Goal: Task Accomplishment & Management: Use online tool/utility

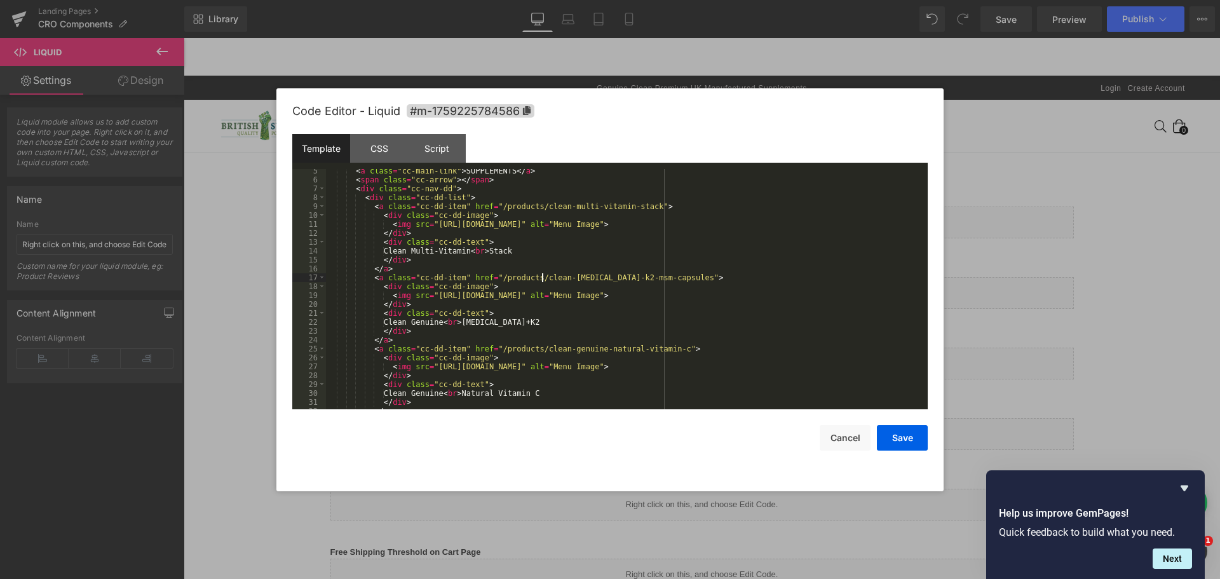
scroll to position [38, 0]
click at [414, 279] on div "< a class = "cc-main-link" > SUPPLEMENTS </ a > < span class = "cc-arrow" > </ …" at bounding box center [624, 296] width 597 height 258
click at [455, 278] on div "< a class = "cc-main-link" > SUPPLEMENTS </ a > < span class = "cc-arrow" > </ …" at bounding box center [624, 296] width 597 height 258
click at [1024, 162] on div at bounding box center [610, 289] width 1220 height 579
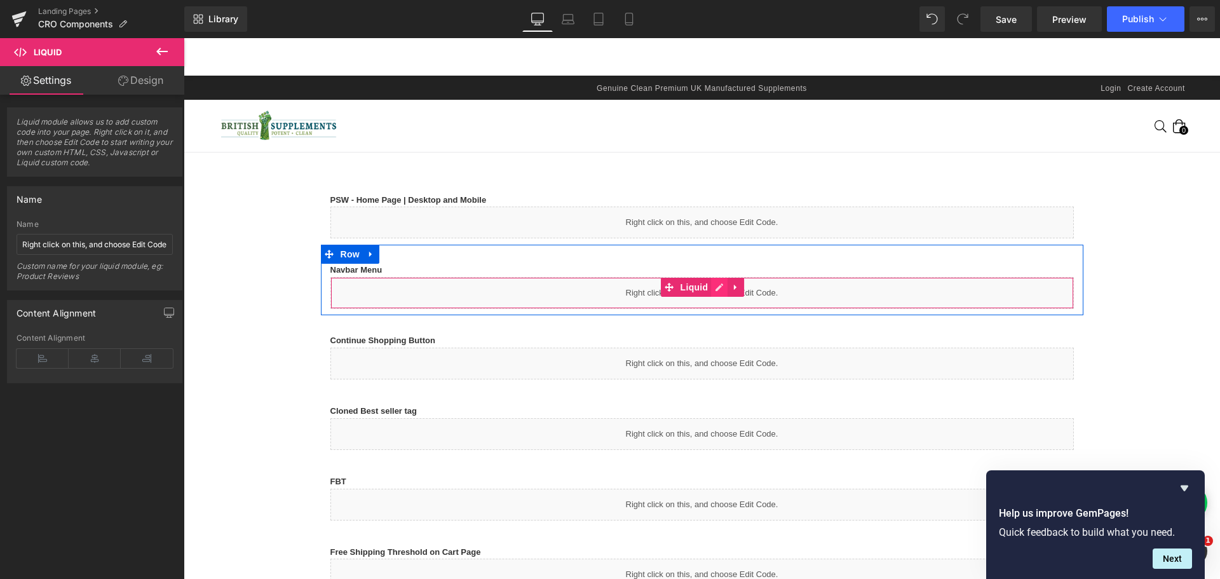
click at [715, 290] on icon at bounding box center [719, 288] width 9 height 10
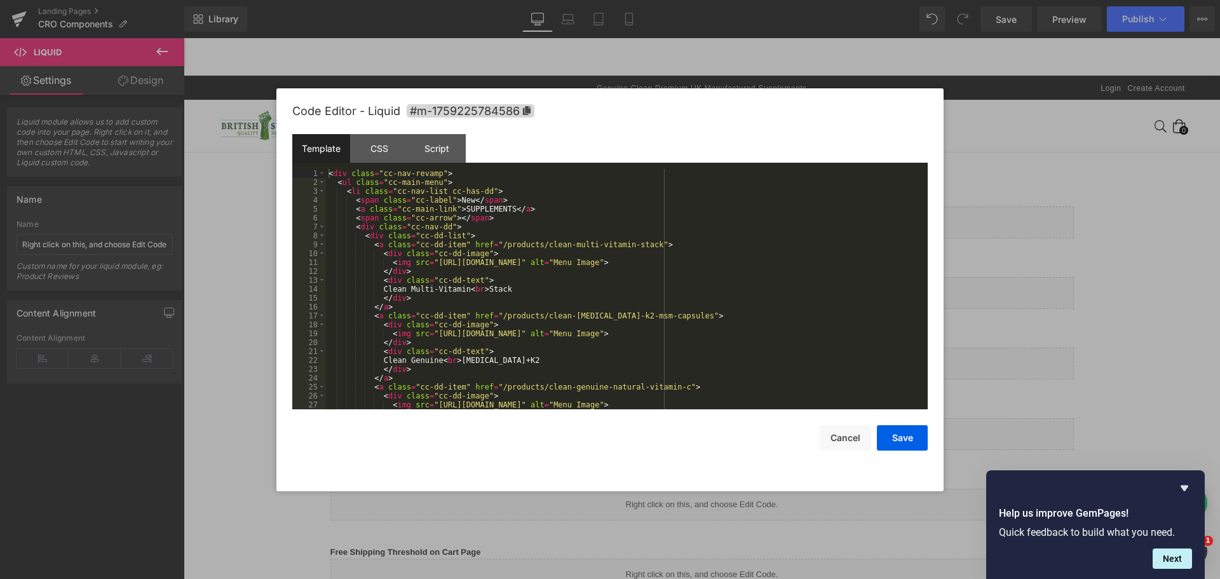
click at [378, 233] on div "< div class = "cc-nav-revamp" > < ul class = "cc-main-menu" > < li class = "cc-…" at bounding box center [624, 298] width 597 height 258
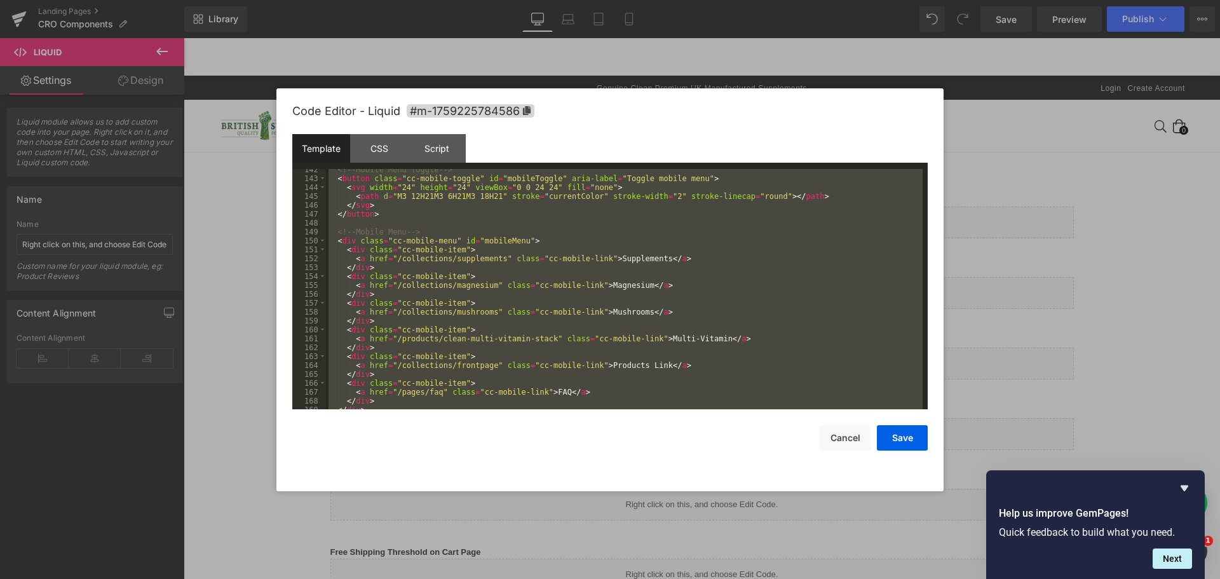
scroll to position [1282, 0]
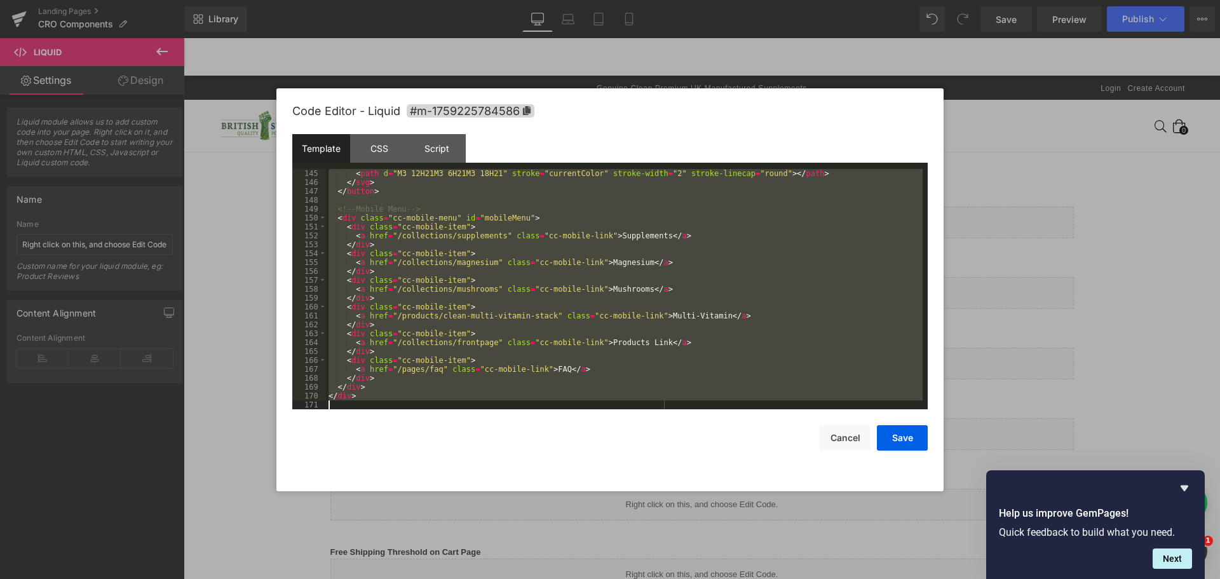
click at [967, 132] on div at bounding box center [610, 289] width 1220 height 579
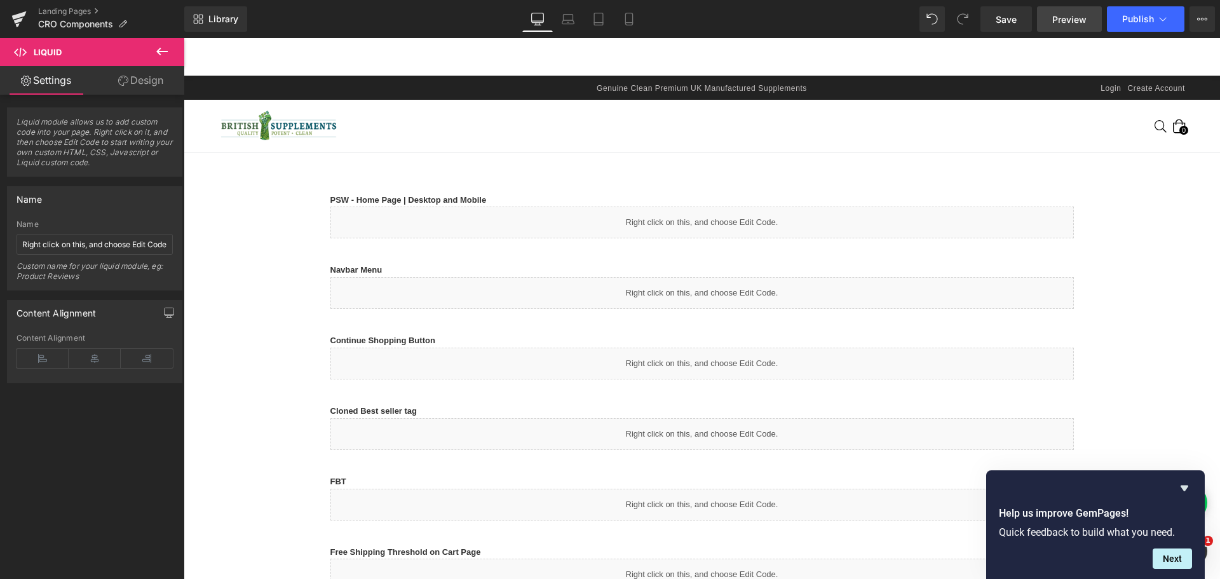
click at [1060, 22] on span "Preview" at bounding box center [1070, 19] width 34 height 13
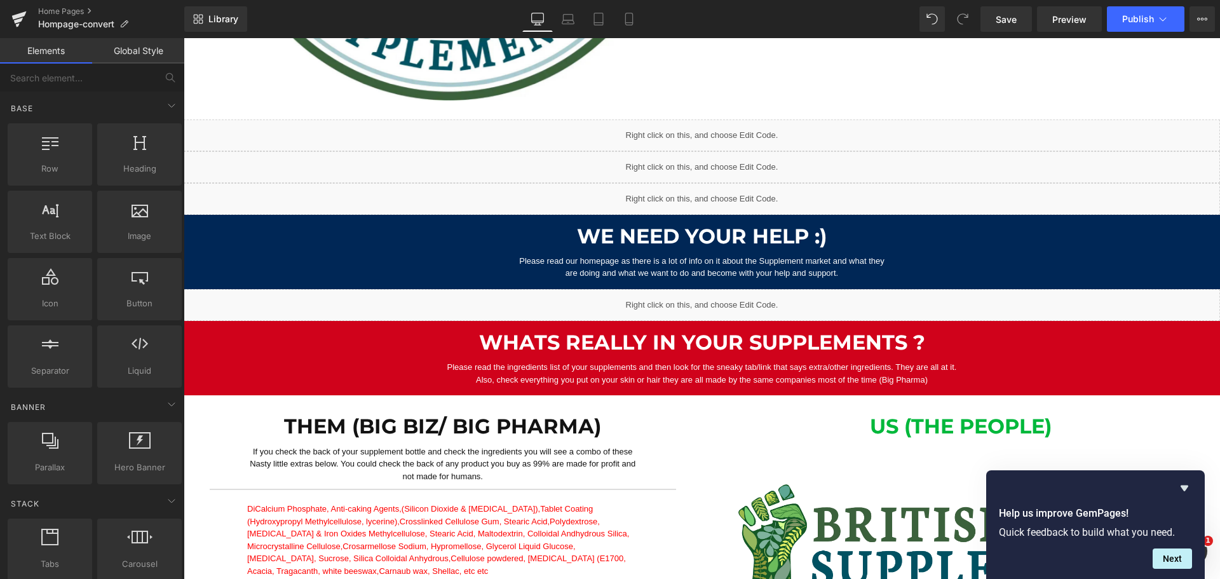
scroll to position [636, 0]
click at [713, 130] on div "Liquid" at bounding box center [702, 136] width 1037 height 32
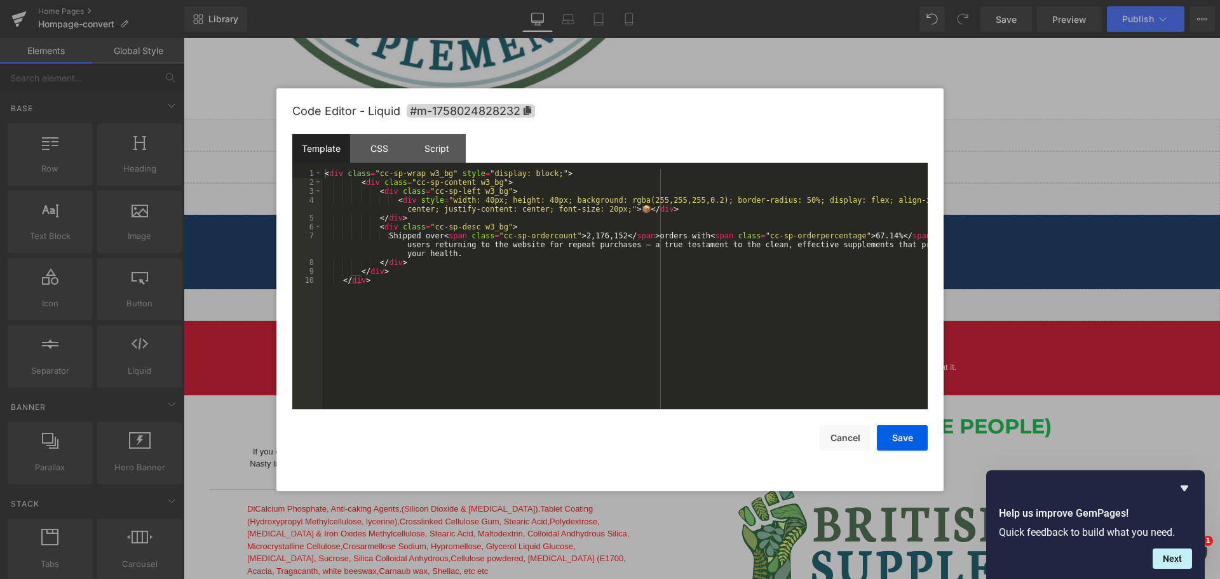
click at [622, 218] on div "< div class = "cc-sp-wrap w3_bg" style = "display: block;" > < div class = "cc-…" at bounding box center [625, 298] width 606 height 258
click at [375, 152] on div "CSS" at bounding box center [379, 148] width 58 height 29
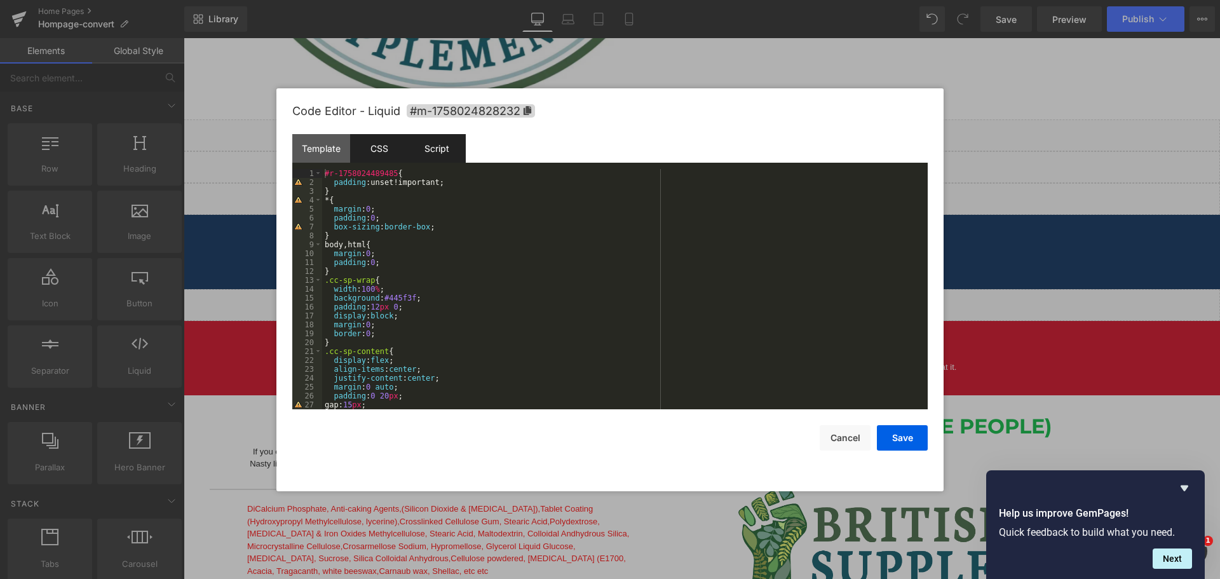
click at [434, 151] on div "Script" at bounding box center [437, 148] width 58 height 29
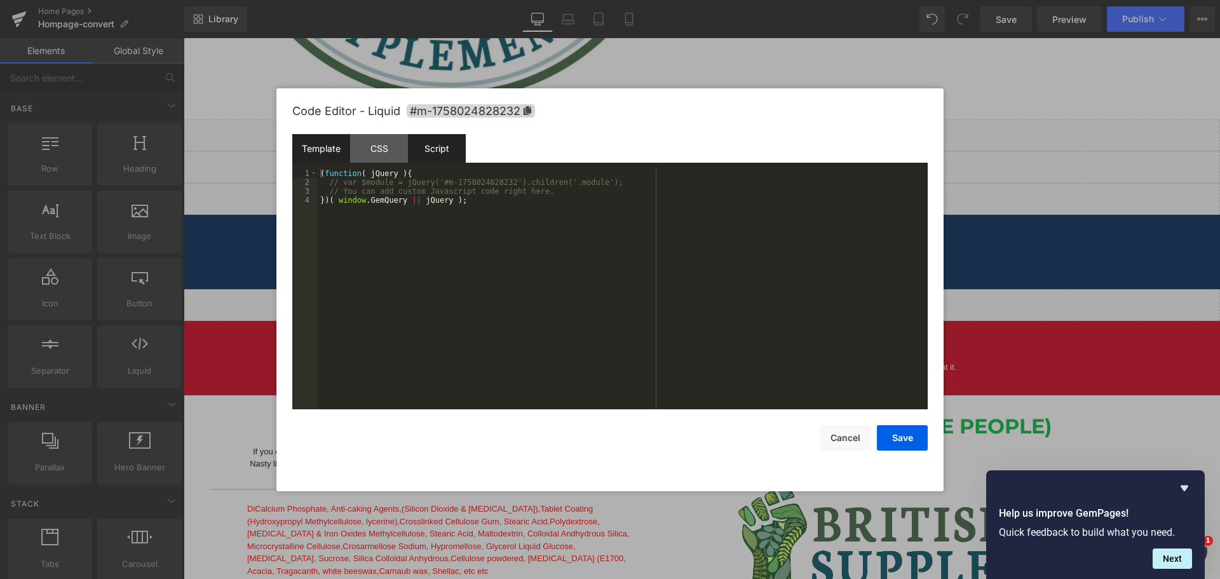
click at [334, 149] on div "Template" at bounding box center [321, 148] width 58 height 29
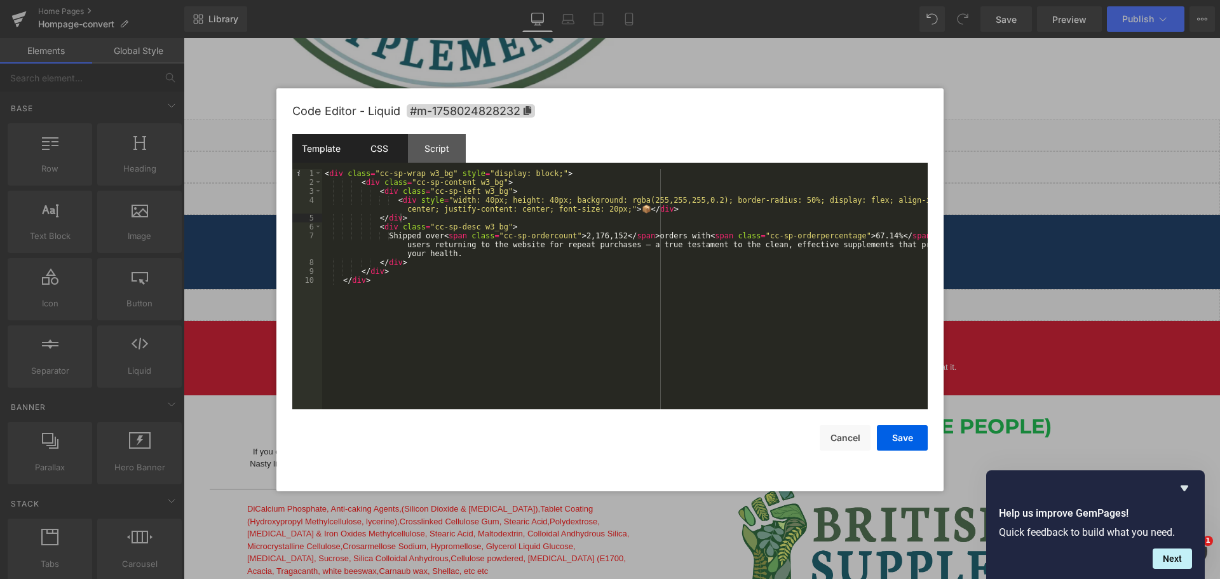
click at [371, 144] on div "CSS" at bounding box center [379, 148] width 58 height 29
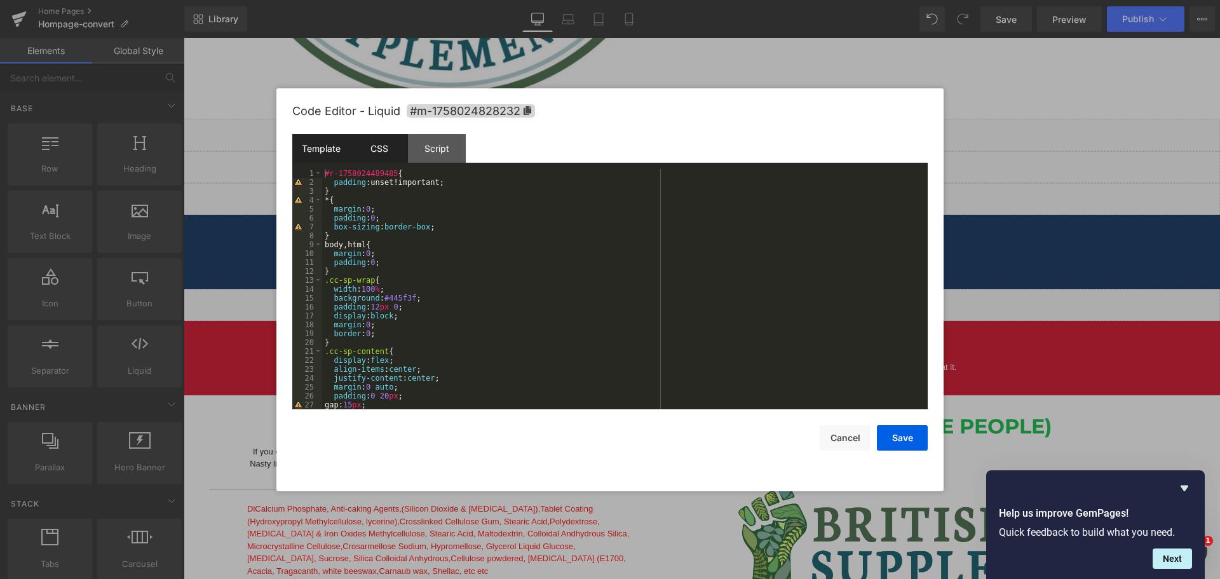
click at [339, 143] on div "Template" at bounding box center [321, 148] width 58 height 29
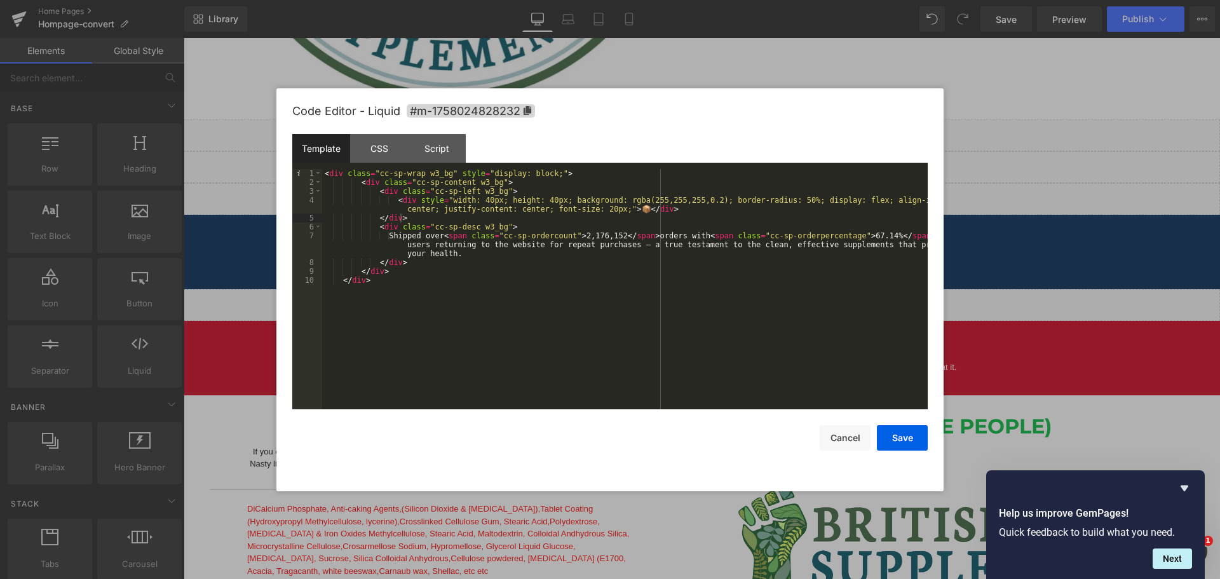
click at [461, 543] on div at bounding box center [610, 289] width 1220 height 579
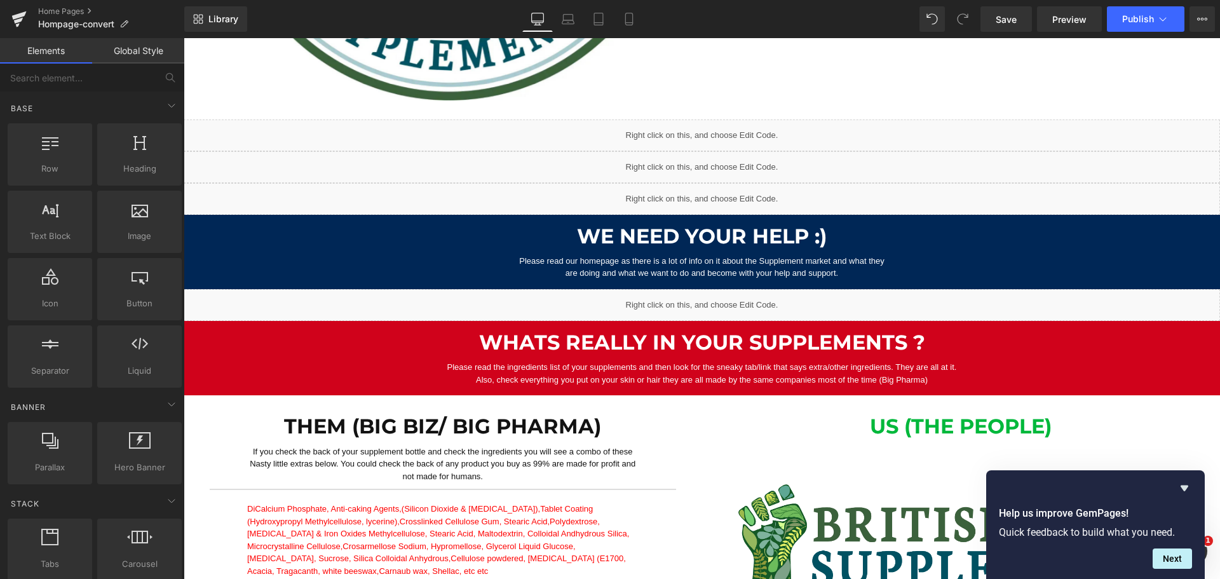
scroll to position [445, 0]
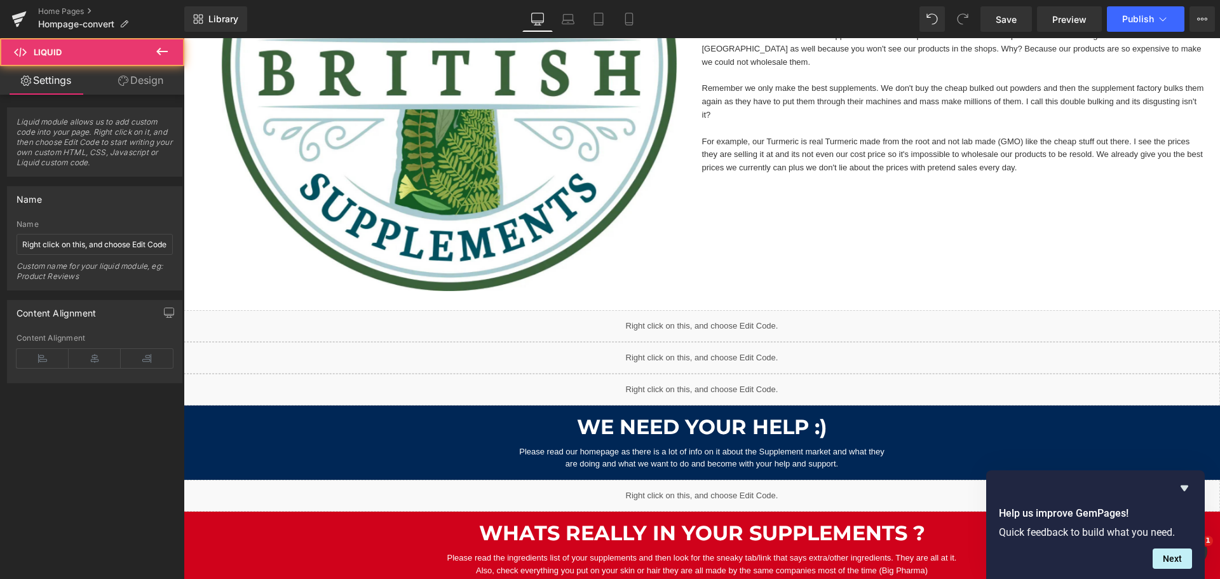
click at [659, 331] on div "Liquid" at bounding box center [702, 326] width 1037 height 32
drag, startPoint x: 143, startPoint y: 83, endPoint x: 171, endPoint y: 99, distance: 32.2
click at [143, 83] on link "Design" at bounding box center [141, 80] width 92 height 29
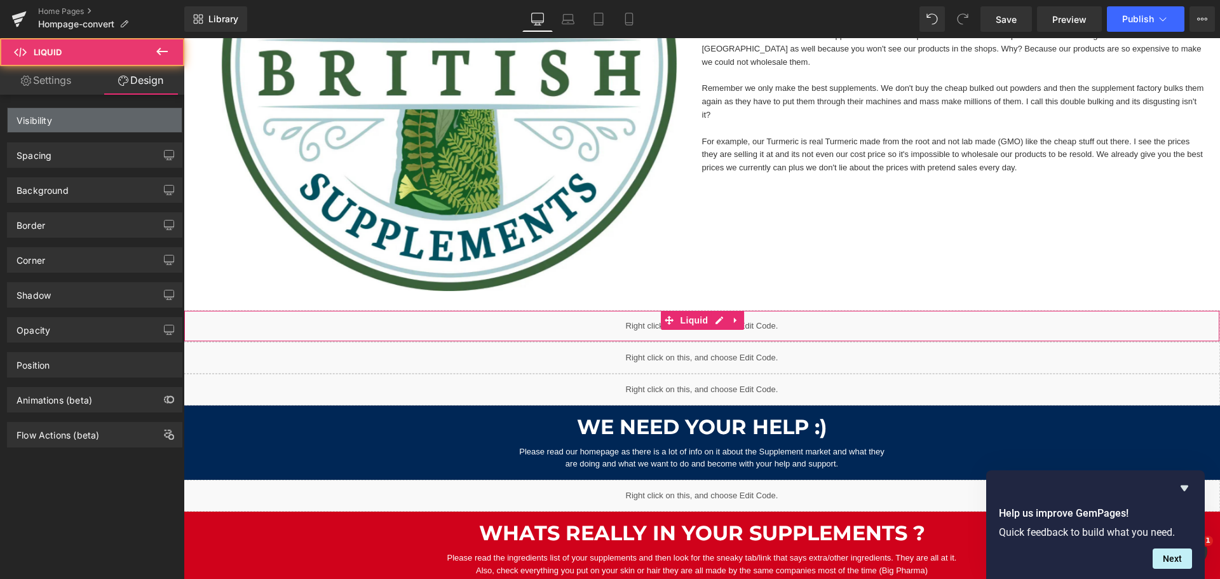
click at [92, 118] on div "Visibility" at bounding box center [95, 120] width 174 height 24
click at [97, 121] on div "Visibility" at bounding box center [95, 120] width 174 height 24
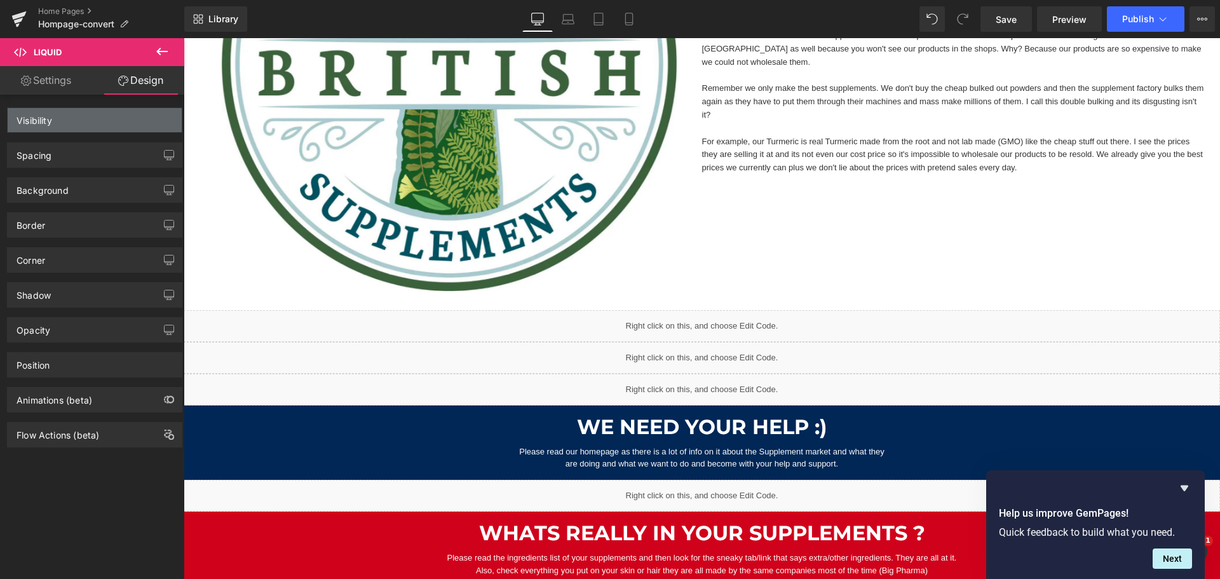
click at [125, 123] on div "Visibility" at bounding box center [95, 120] width 174 height 24
click at [122, 136] on div "Spacing Margin Padding" at bounding box center [95, 150] width 190 height 35
click at [128, 132] on div "Visibility" at bounding box center [95, 120] width 174 height 24
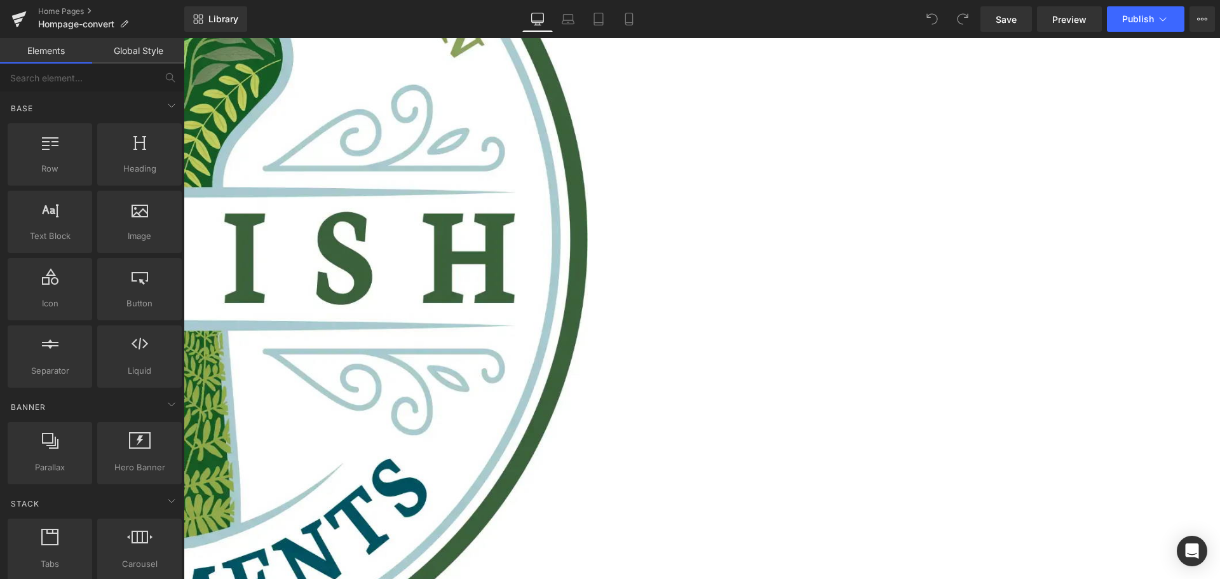
scroll to position [509, 0]
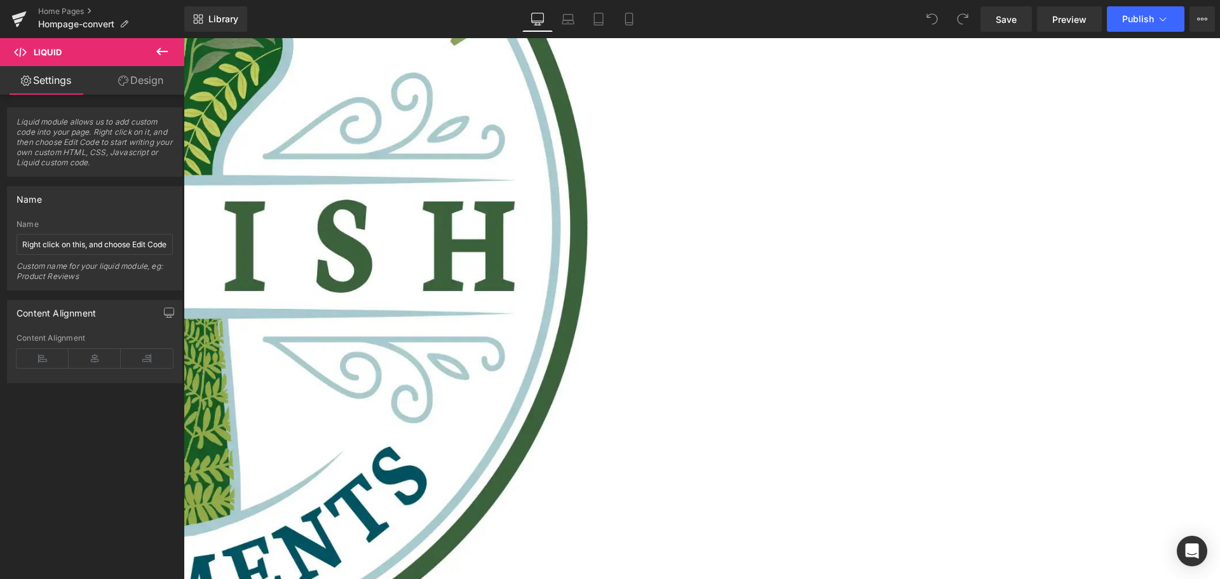
click at [169, 78] on link "Design" at bounding box center [141, 80] width 92 height 29
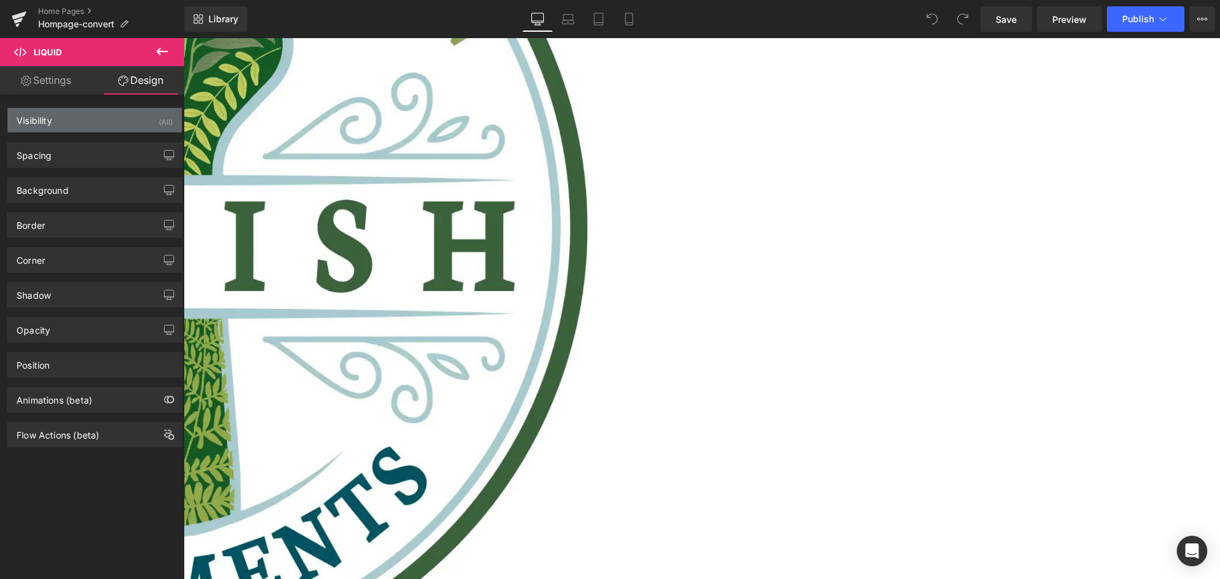
click at [104, 125] on div "Visibility (All)" at bounding box center [95, 120] width 174 height 24
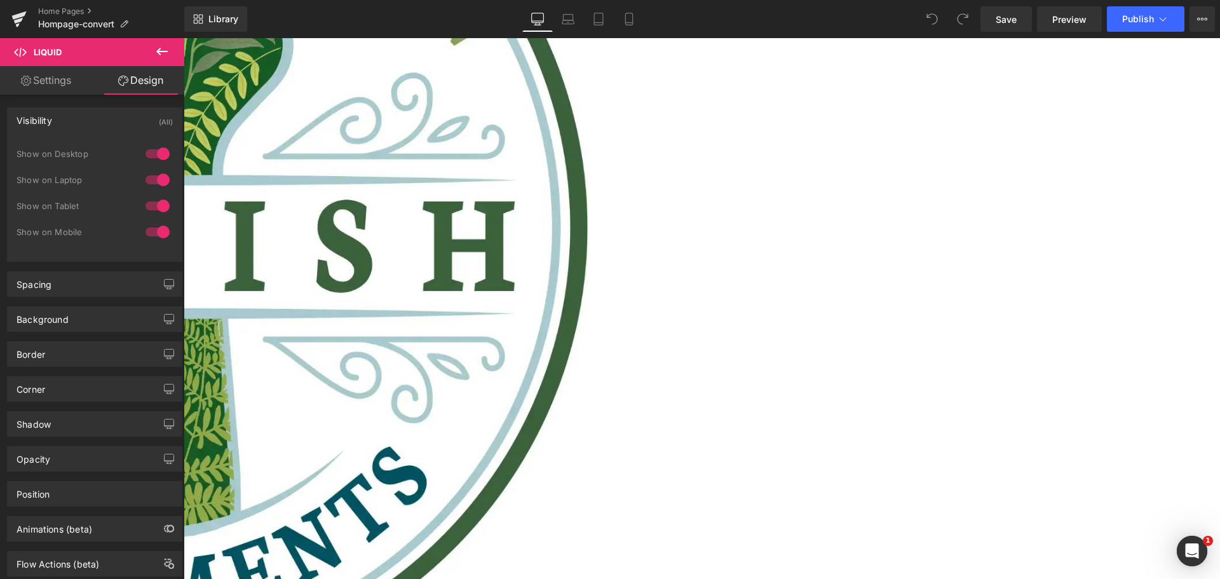
scroll to position [0, 0]
click at [153, 154] on div at bounding box center [157, 154] width 31 height 20
click at [150, 181] on div at bounding box center [157, 180] width 31 height 20
click at [149, 202] on div at bounding box center [157, 206] width 31 height 20
drag, startPoint x: 149, startPoint y: 229, endPoint x: 531, endPoint y: 5, distance: 443.3
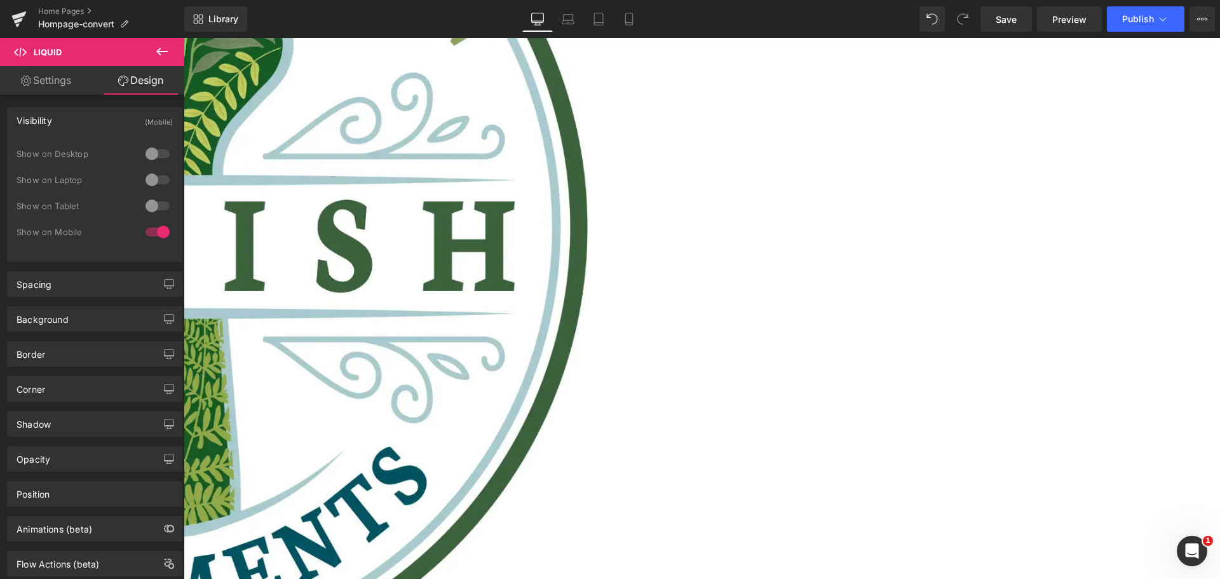
click at [149, 229] on div at bounding box center [157, 232] width 31 height 20
click at [184, 38] on icon at bounding box center [184, 38] width 0 height 0
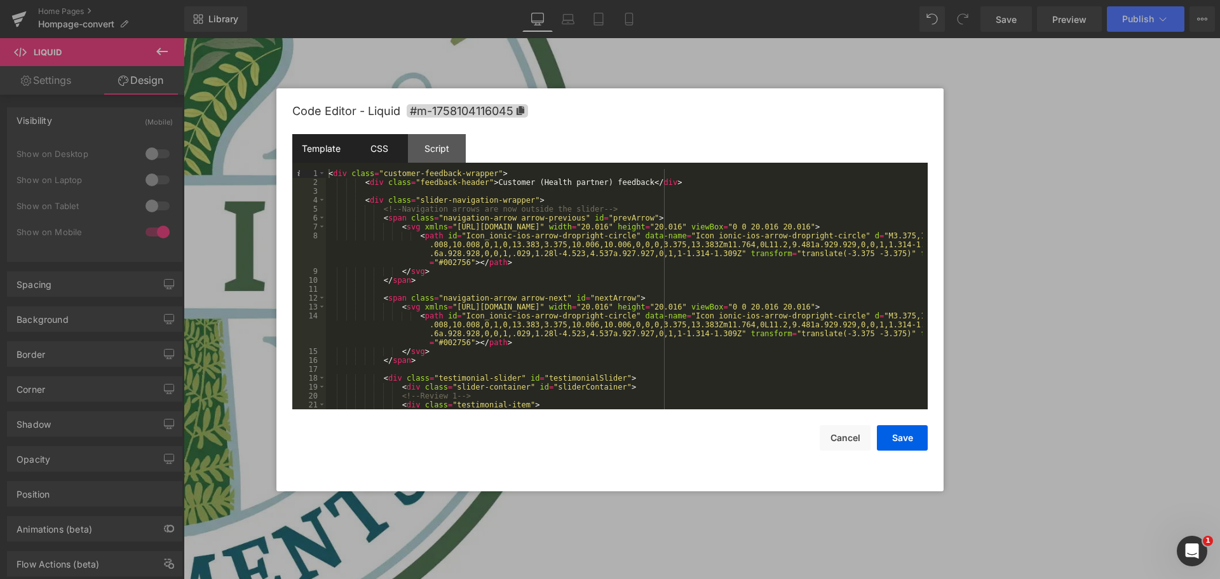
click at [385, 151] on div "CSS" at bounding box center [379, 148] width 58 height 29
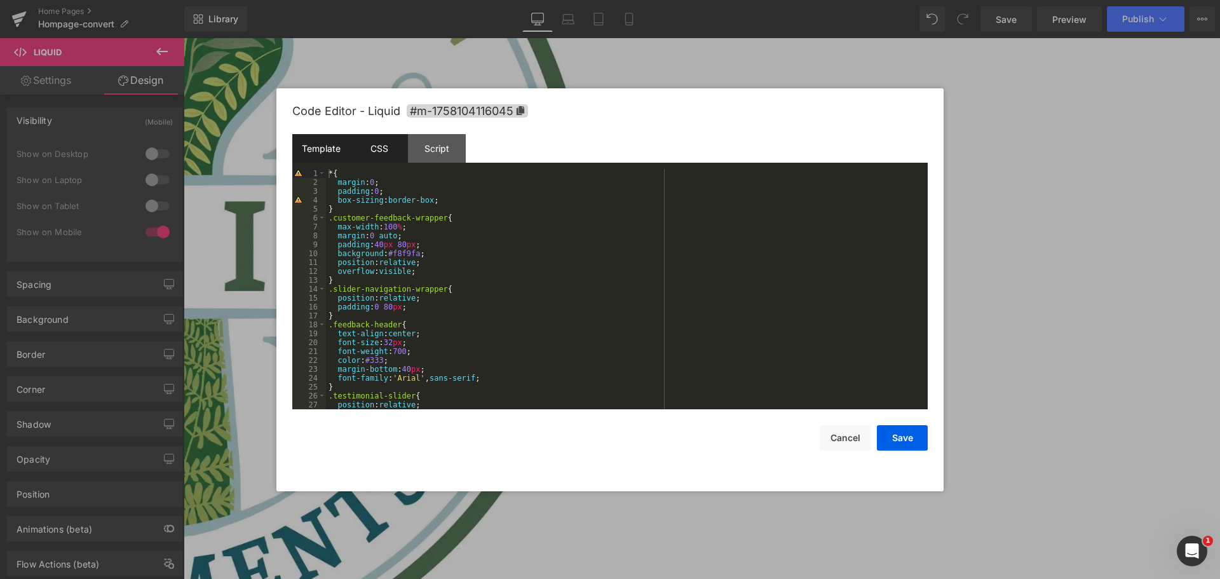
click at [329, 153] on div "Template" at bounding box center [321, 148] width 58 height 29
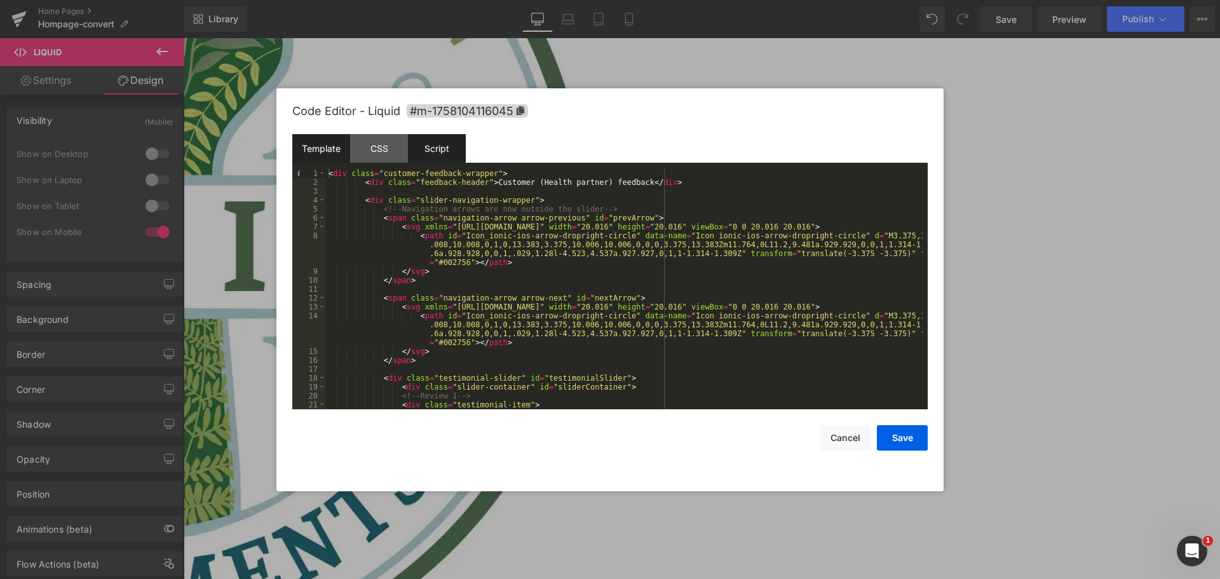
click at [418, 150] on div "Script" at bounding box center [437, 148] width 58 height 29
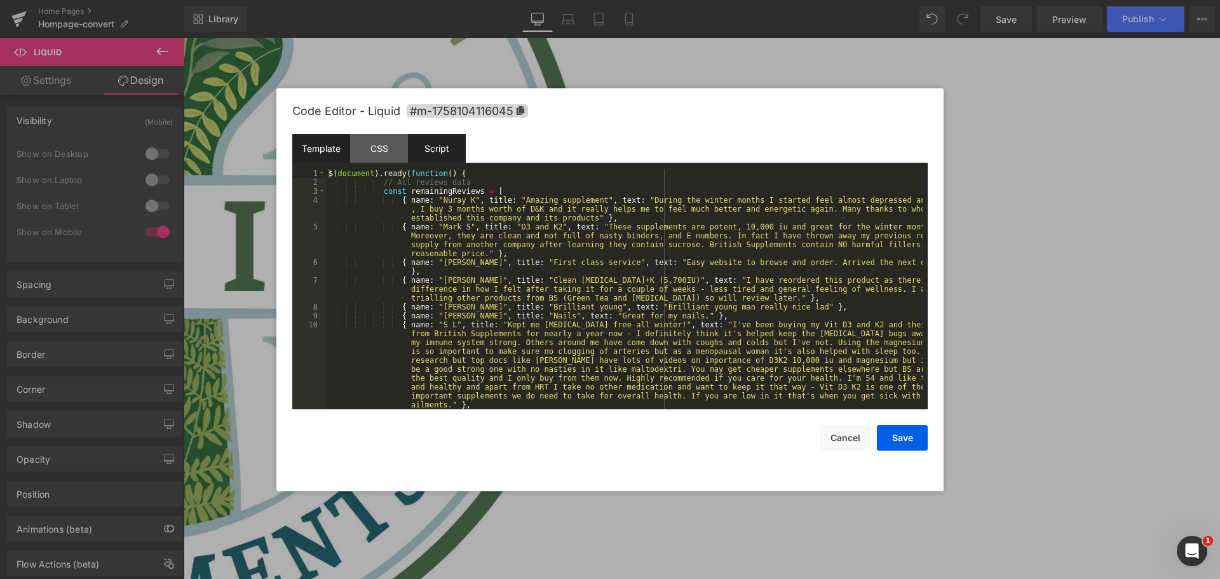
click at [310, 153] on div "Template" at bounding box center [321, 148] width 58 height 29
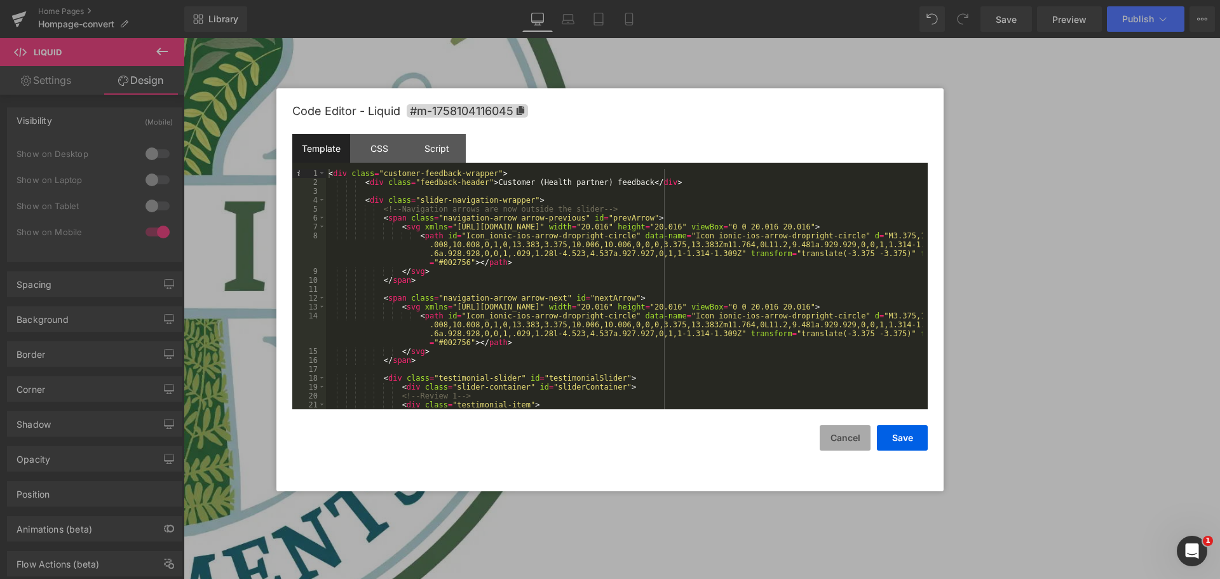
click at [849, 437] on button "Cancel" at bounding box center [845, 437] width 51 height 25
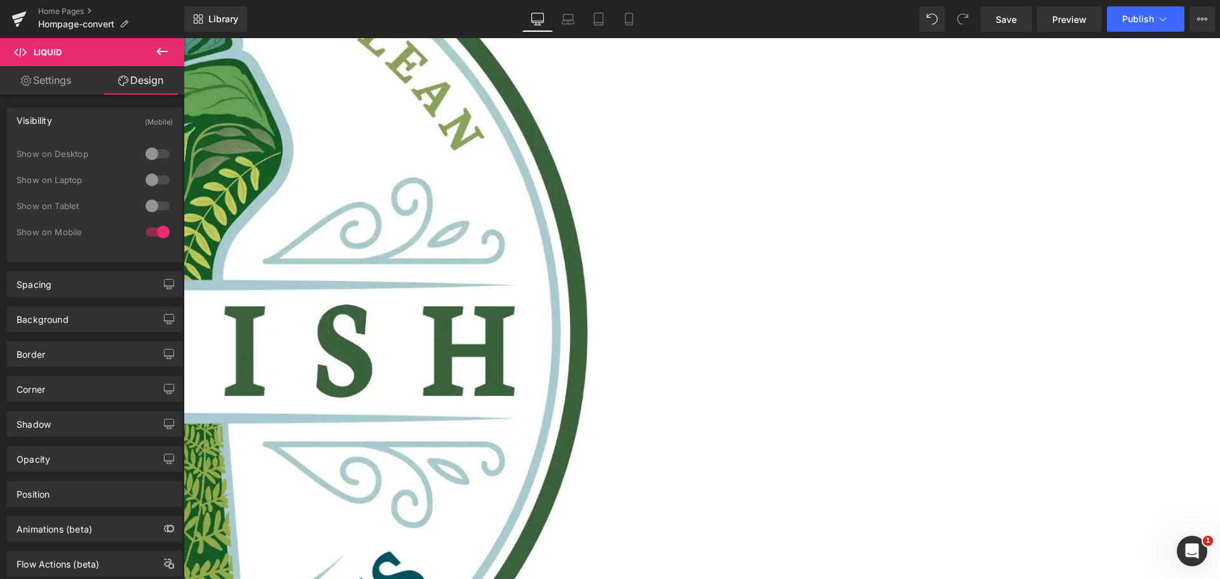
scroll to position [381, 0]
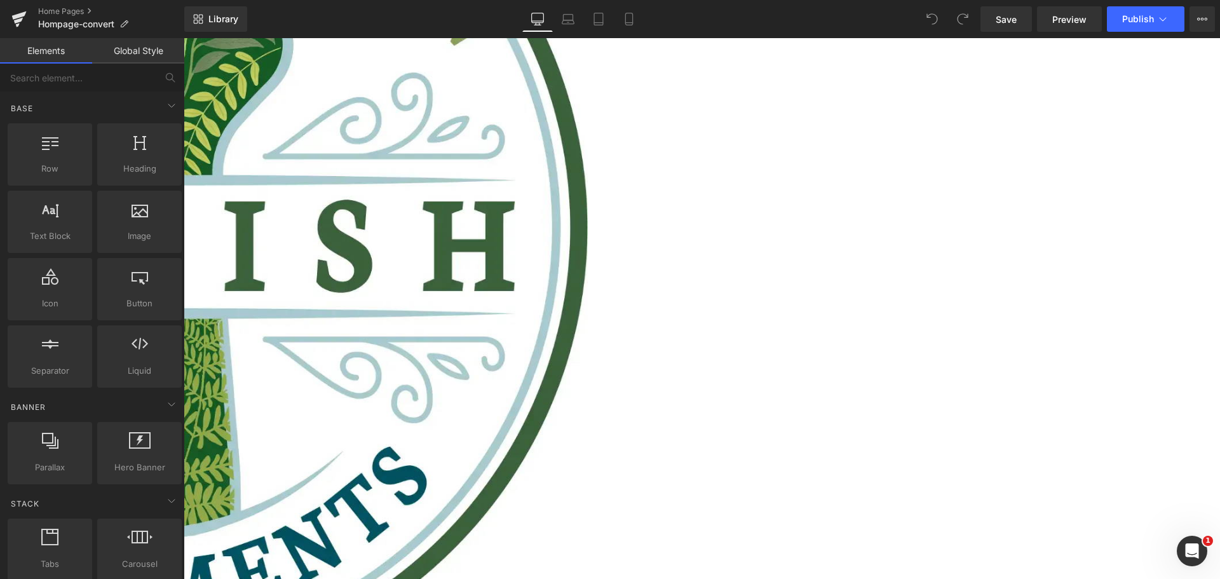
click at [184, 38] on link at bounding box center [184, 38] width 0 height 0
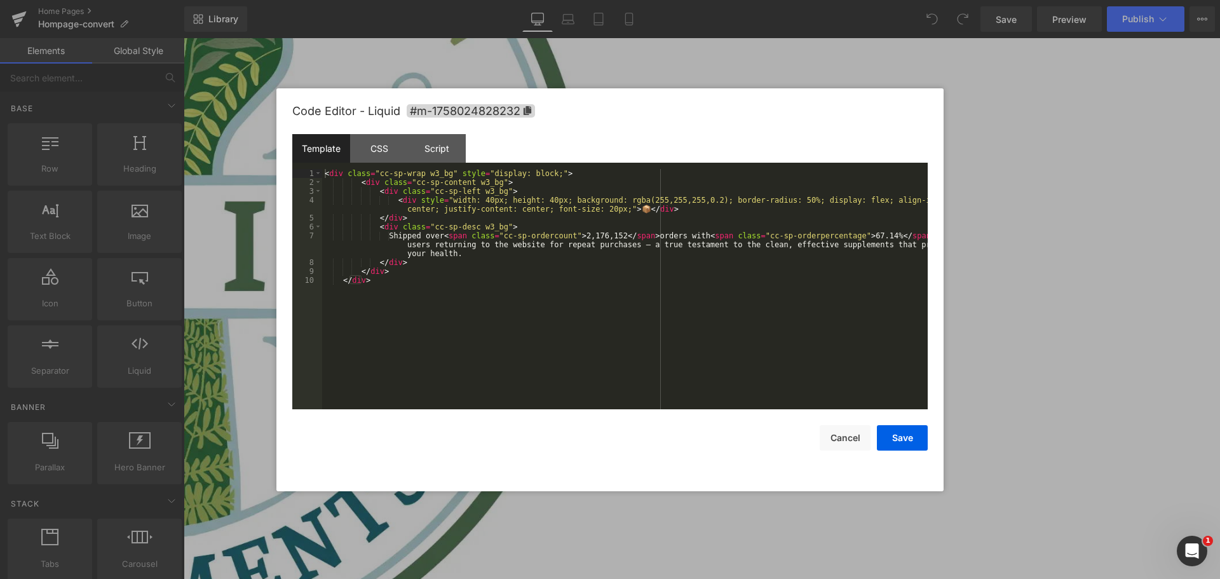
click at [557, 242] on div "< div class = "cc-sp-wrap w3_bg" style = "display: block;" > < div class = "cc-…" at bounding box center [625, 298] width 606 height 258
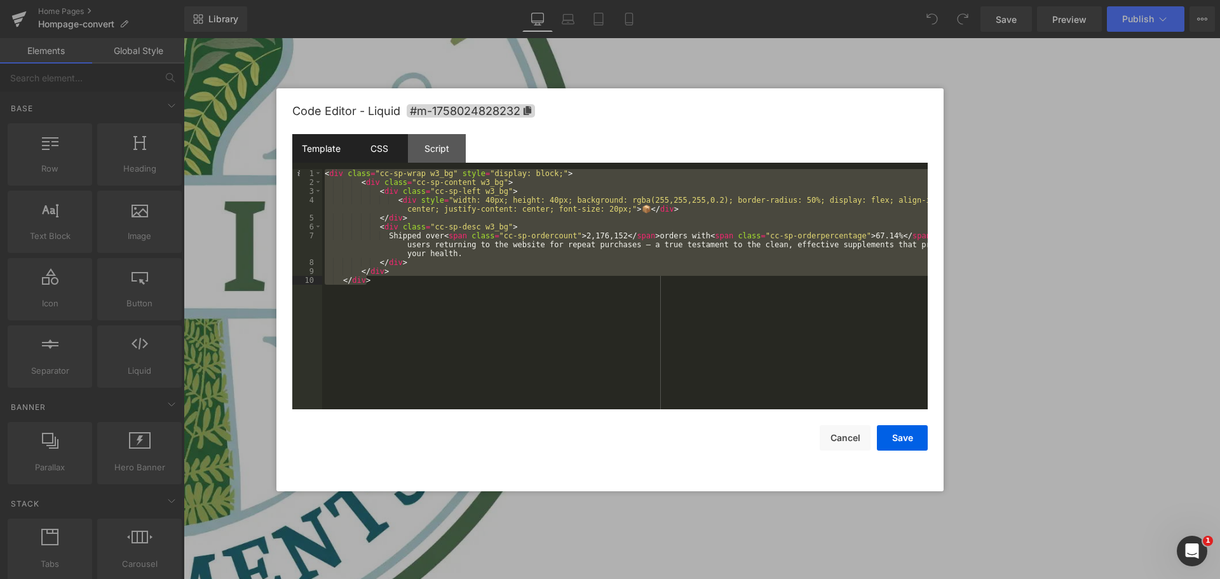
click at [386, 151] on div "CSS" at bounding box center [379, 148] width 58 height 29
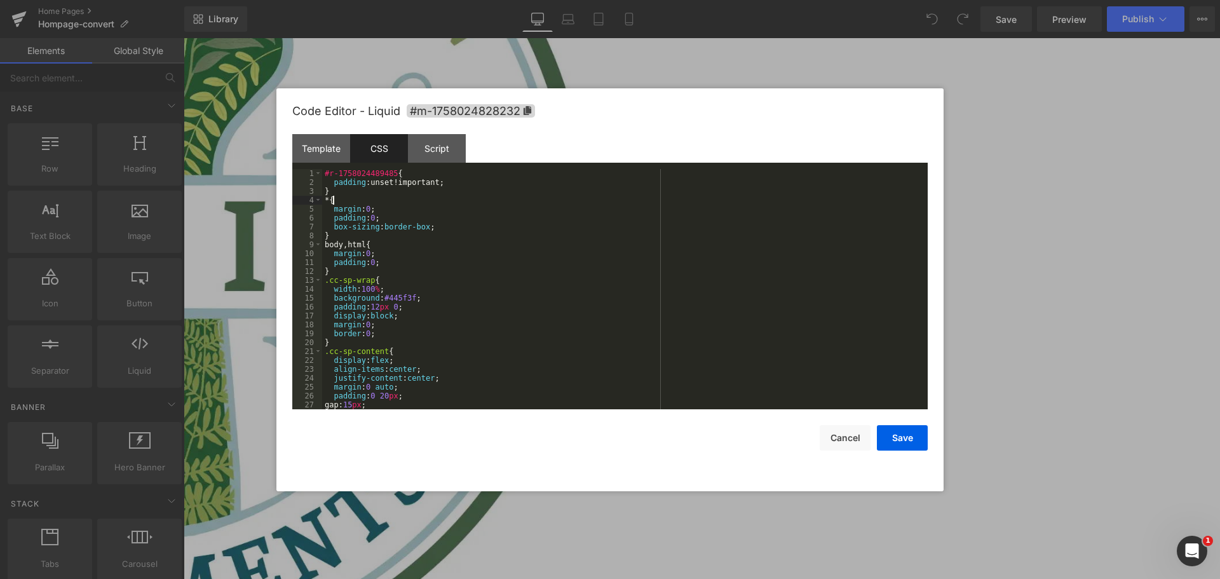
click at [453, 200] on div "#r-1758024489485 { padding :unset!important; } * { margin : 0 ; padding : 0 ; b…" at bounding box center [622, 298] width 601 height 258
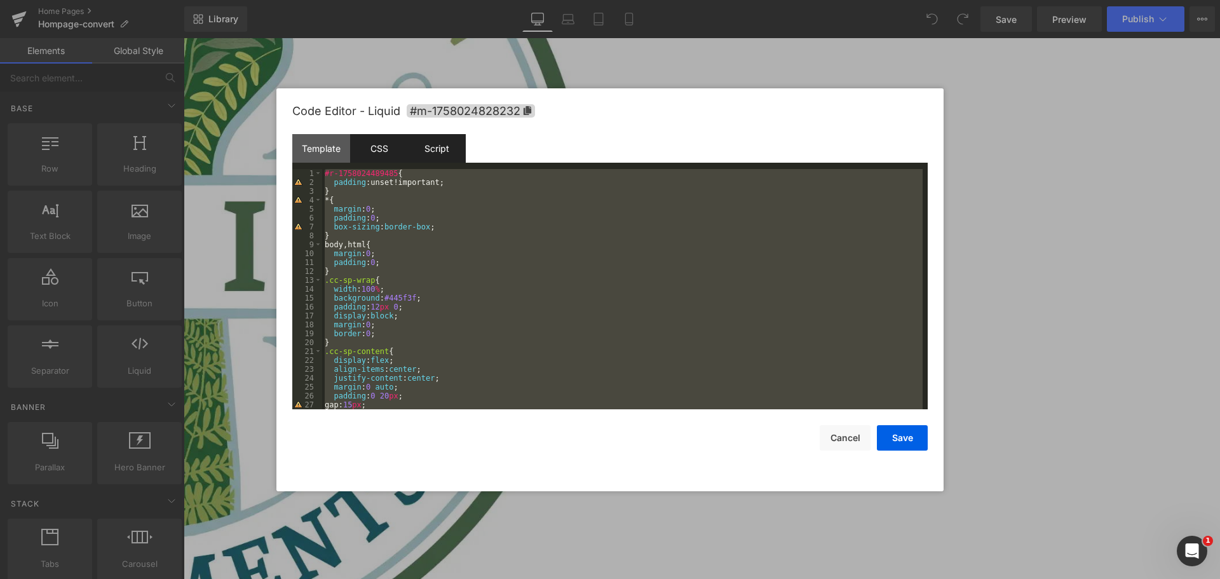
click at [436, 144] on div "Script" at bounding box center [437, 148] width 58 height 29
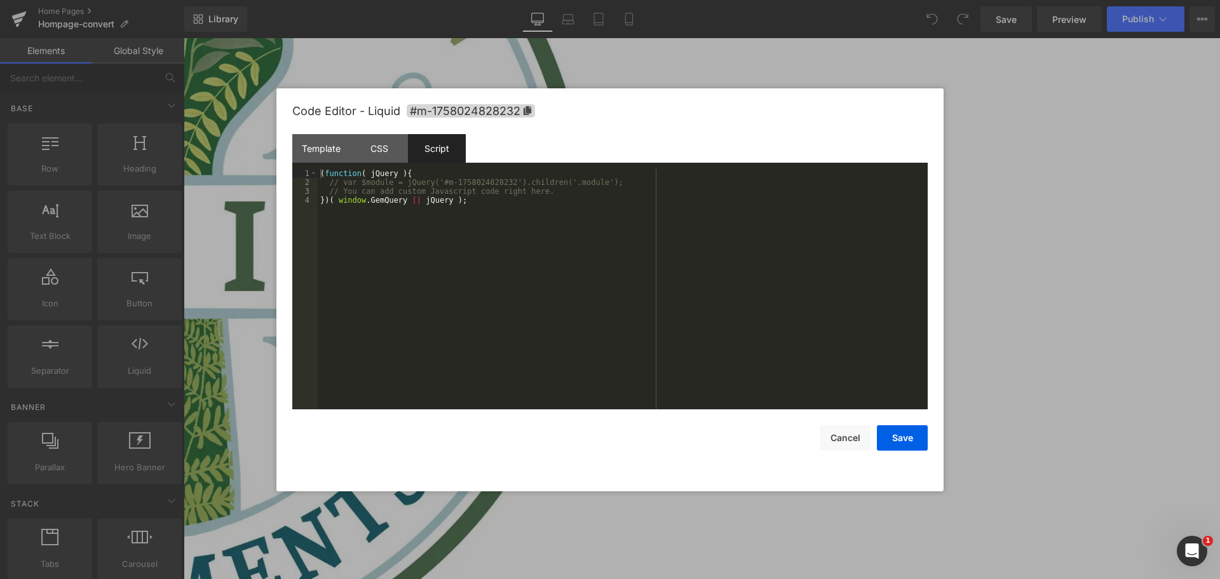
click at [535, 245] on div "( function ( jQuery ) { // var $module = jQuery('#m-1758024828232').children('.…" at bounding box center [623, 298] width 610 height 258
click at [374, 154] on div "CSS" at bounding box center [379, 148] width 58 height 29
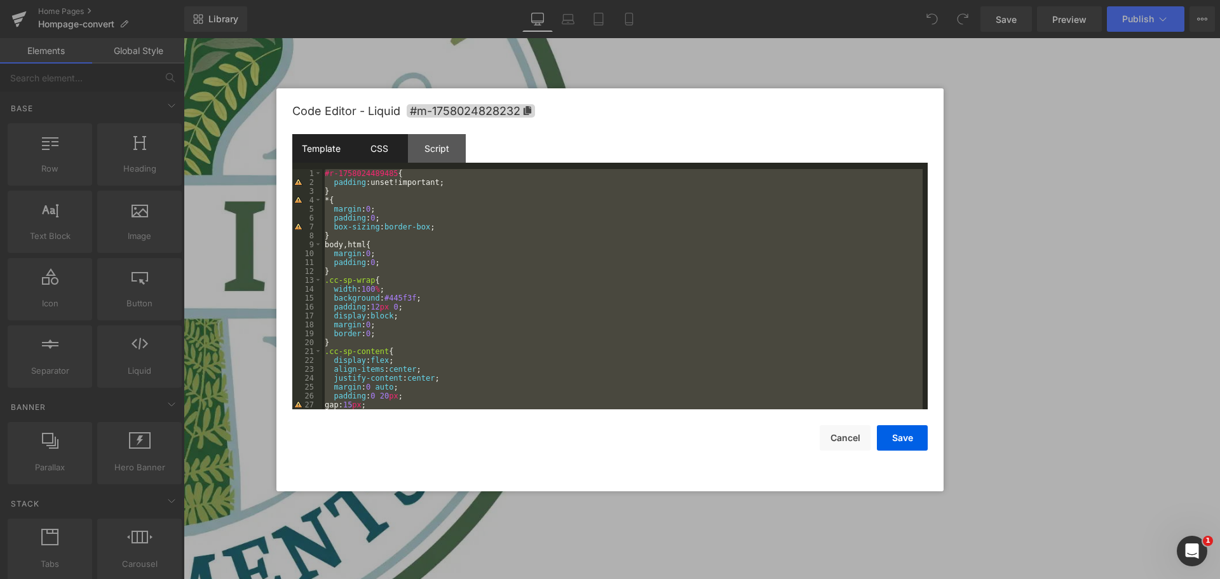
click at [323, 151] on div "Template" at bounding box center [321, 148] width 58 height 29
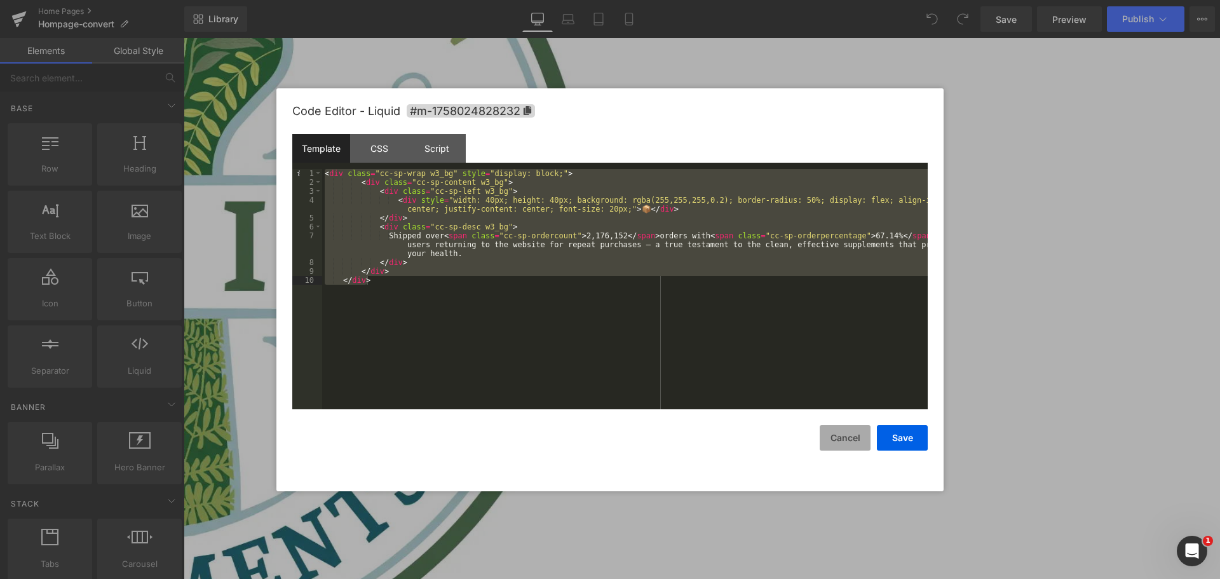
click at [849, 442] on button "Cancel" at bounding box center [845, 437] width 51 height 25
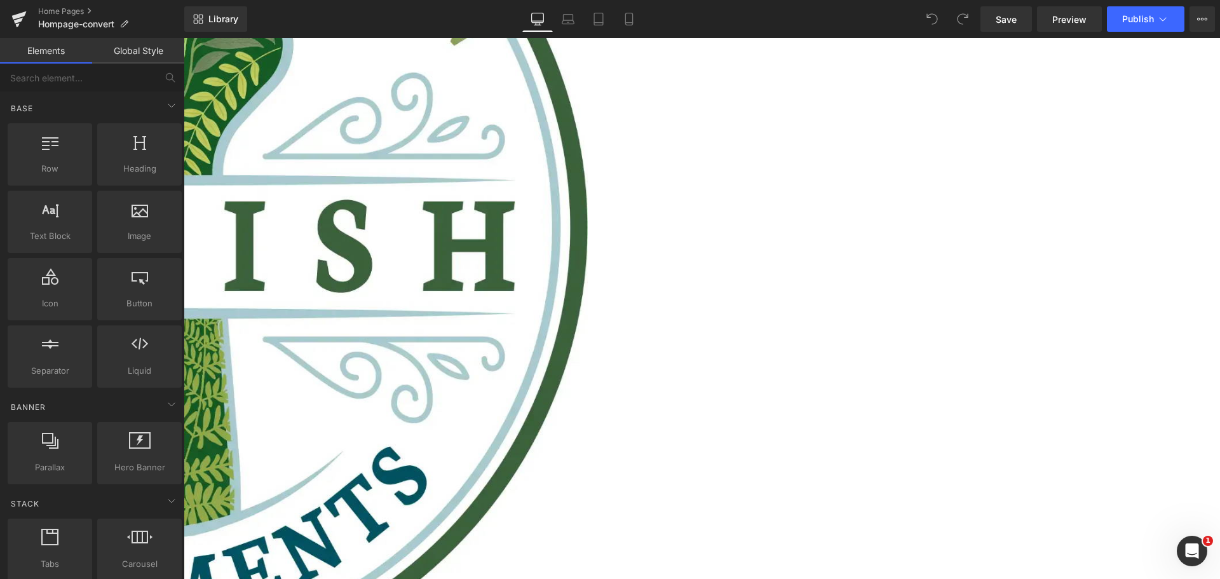
click at [1014, 31] on link "Save" at bounding box center [1006, 18] width 51 height 25
click at [810, 12] on div "Library Desktop Desktop Laptop Tablet Mobile Saving . . . Preview Publish Sched…" at bounding box center [702, 18] width 1036 height 25
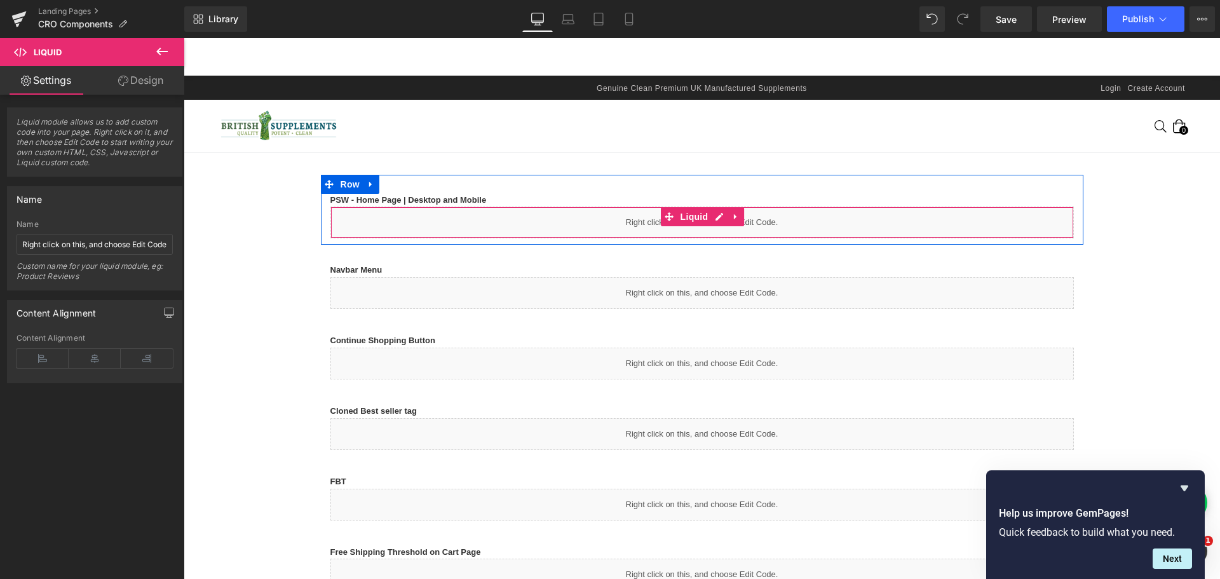
scroll to position [1282, 0]
